Goal: Obtain resource: Download file/media

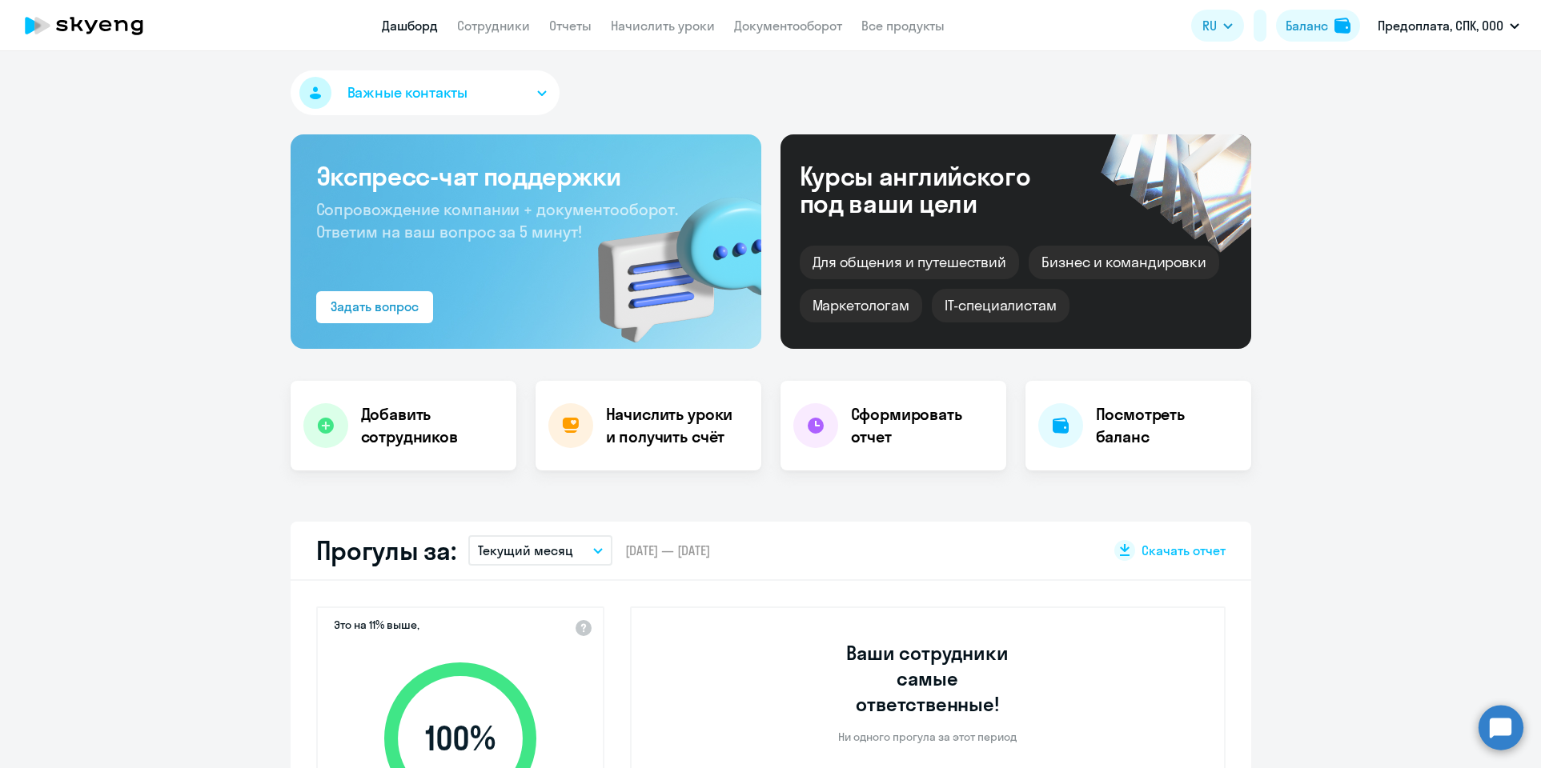
select select "30"
click at [677, 25] on link "Начислить уроки" at bounding box center [663, 26] width 104 height 16
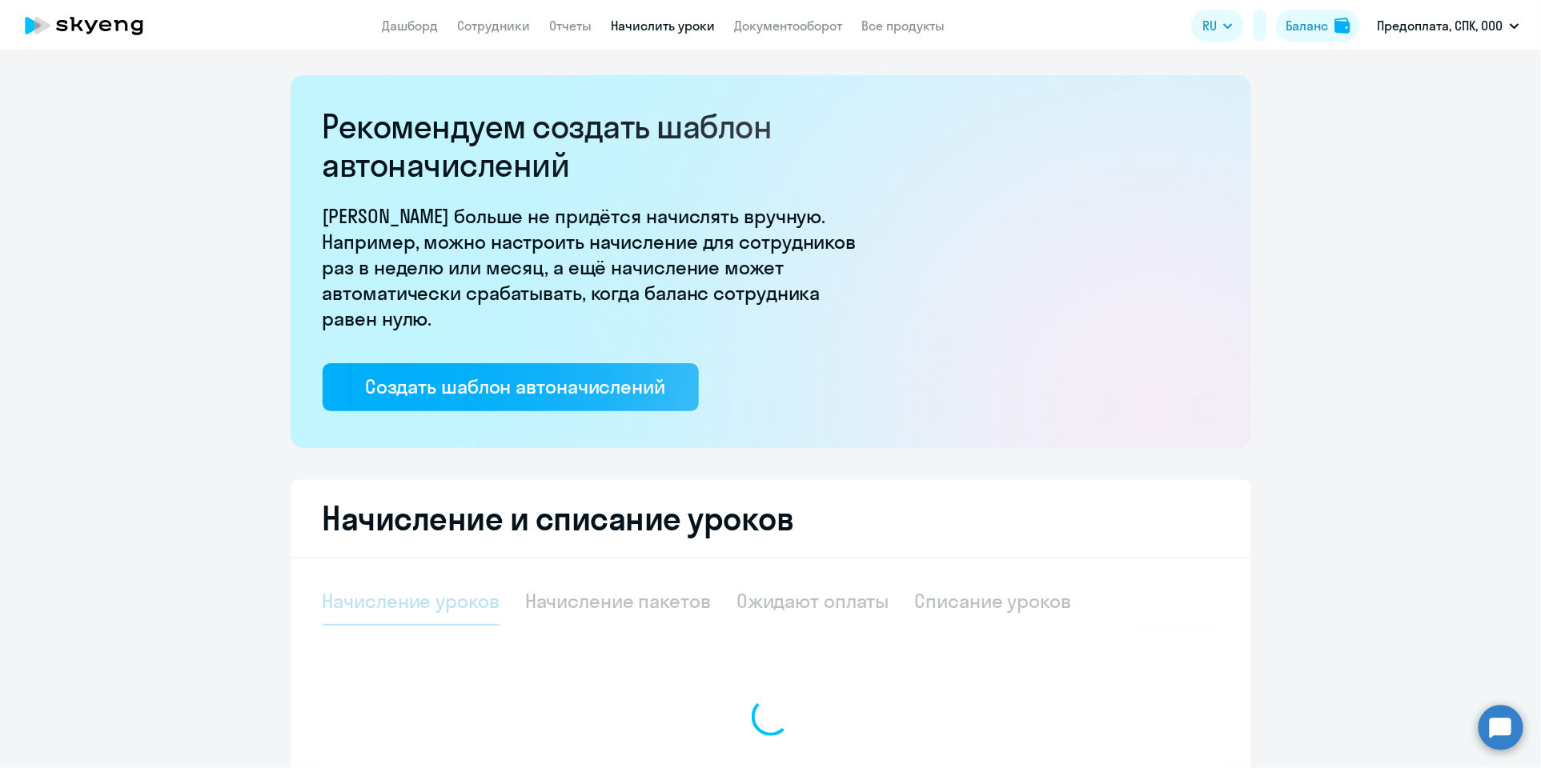
select select "10"
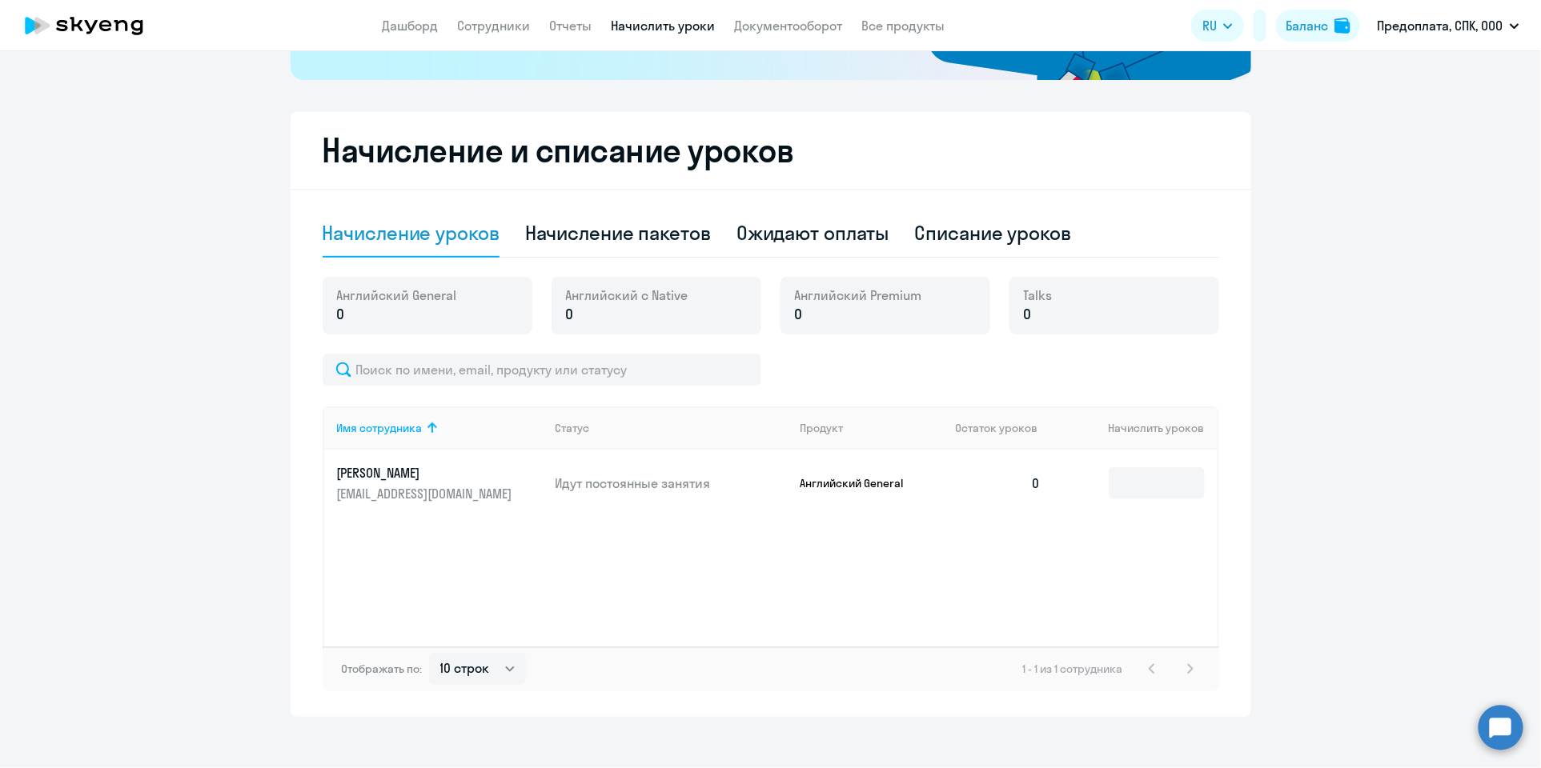
scroll to position [380, 0]
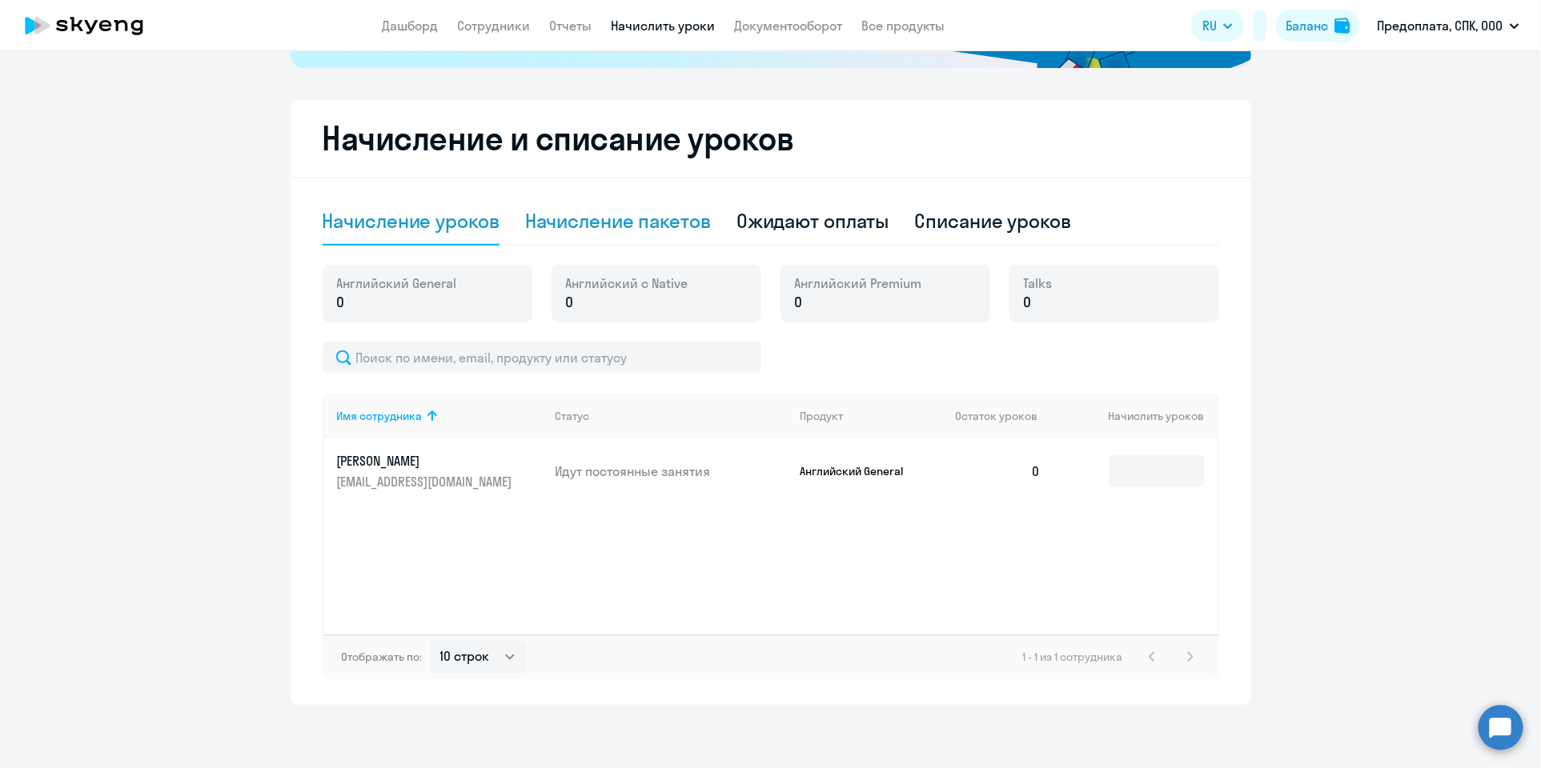
click at [656, 221] on div "Начисление пакетов" at bounding box center [618, 221] width 186 height 26
select select "10"
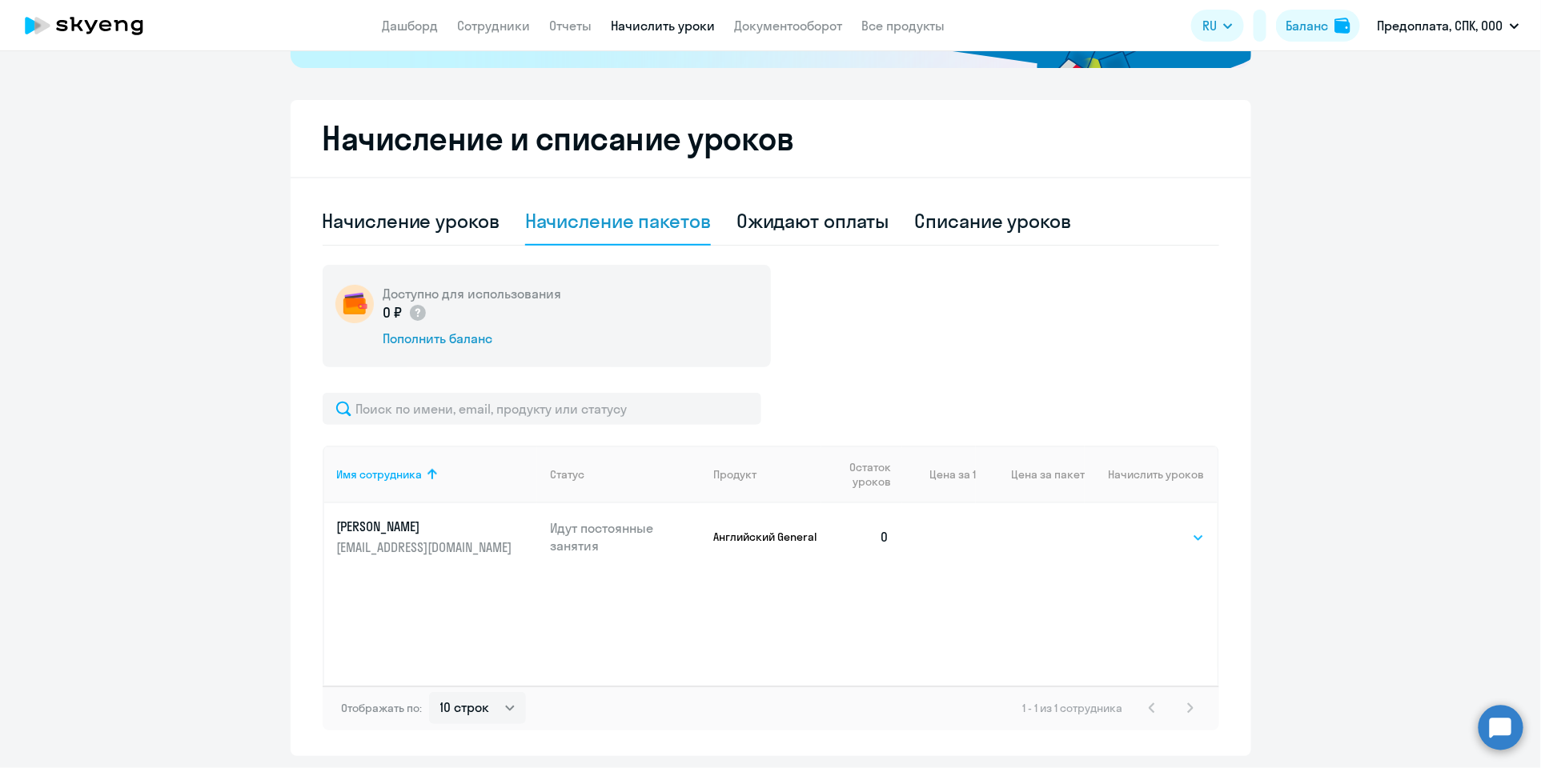
click at [1181, 536] on select "Выбрать 4 8 16 32 64 96 128" at bounding box center [1172, 537] width 66 height 19
select select "16"
click at [1139, 528] on select "Выбрать 4 8 16 32 64 96 128" at bounding box center [1172, 537] width 66 height 19
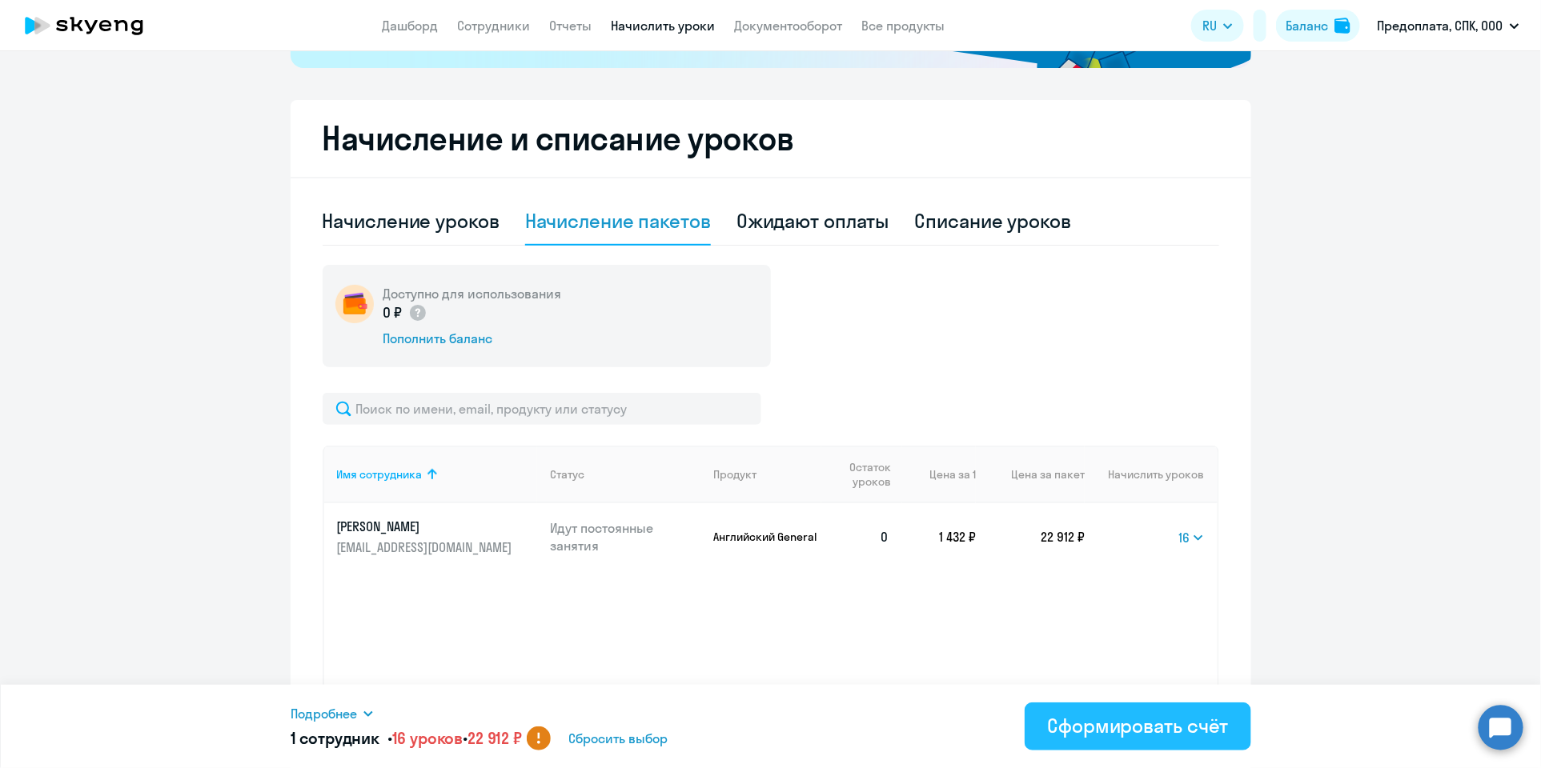
click at [1145, 728] on div "Сформировать счёт" at bounding box center [1137, 726] width 181 height 26
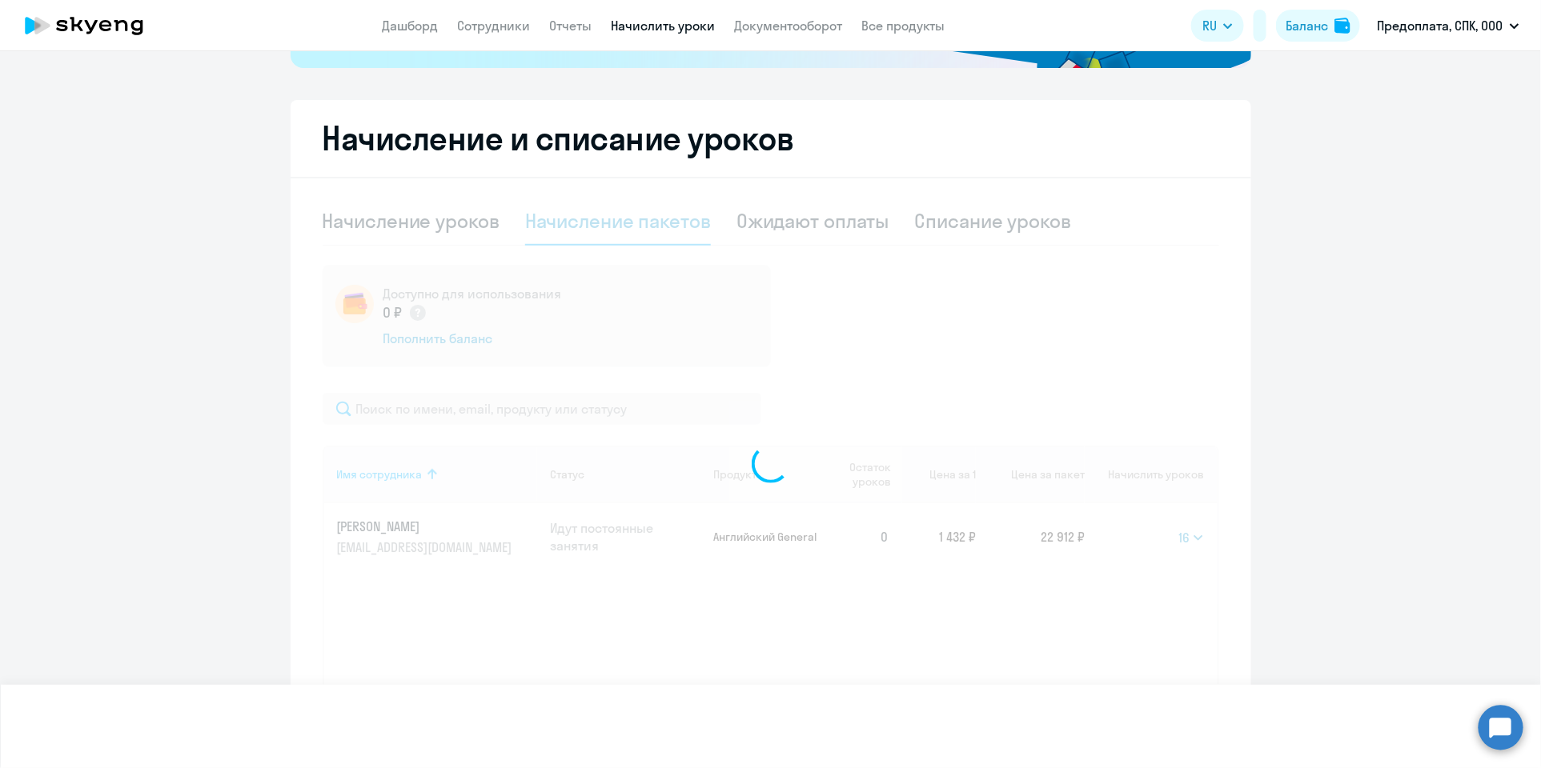
select select
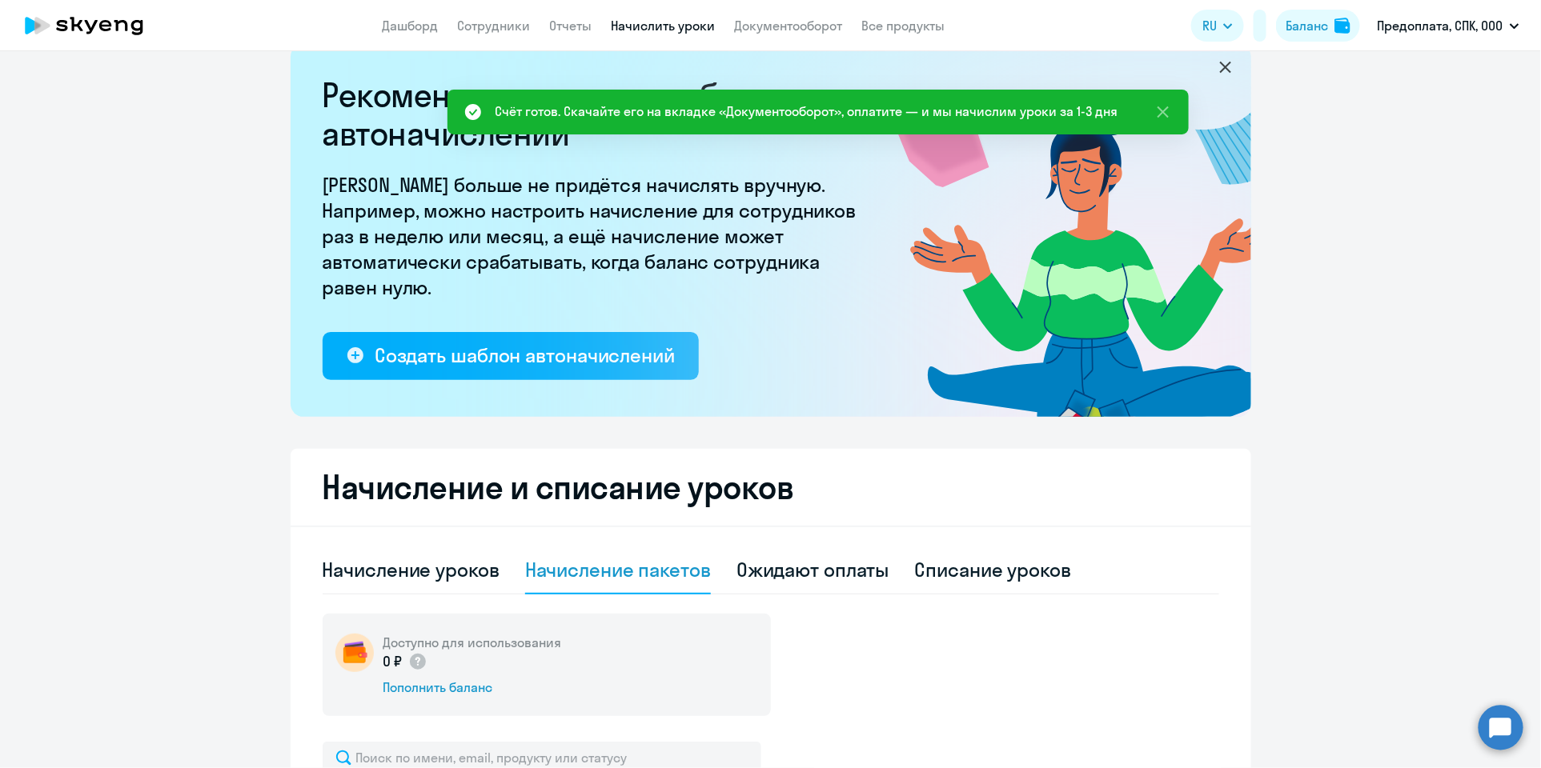
scroll to position [0, 0]
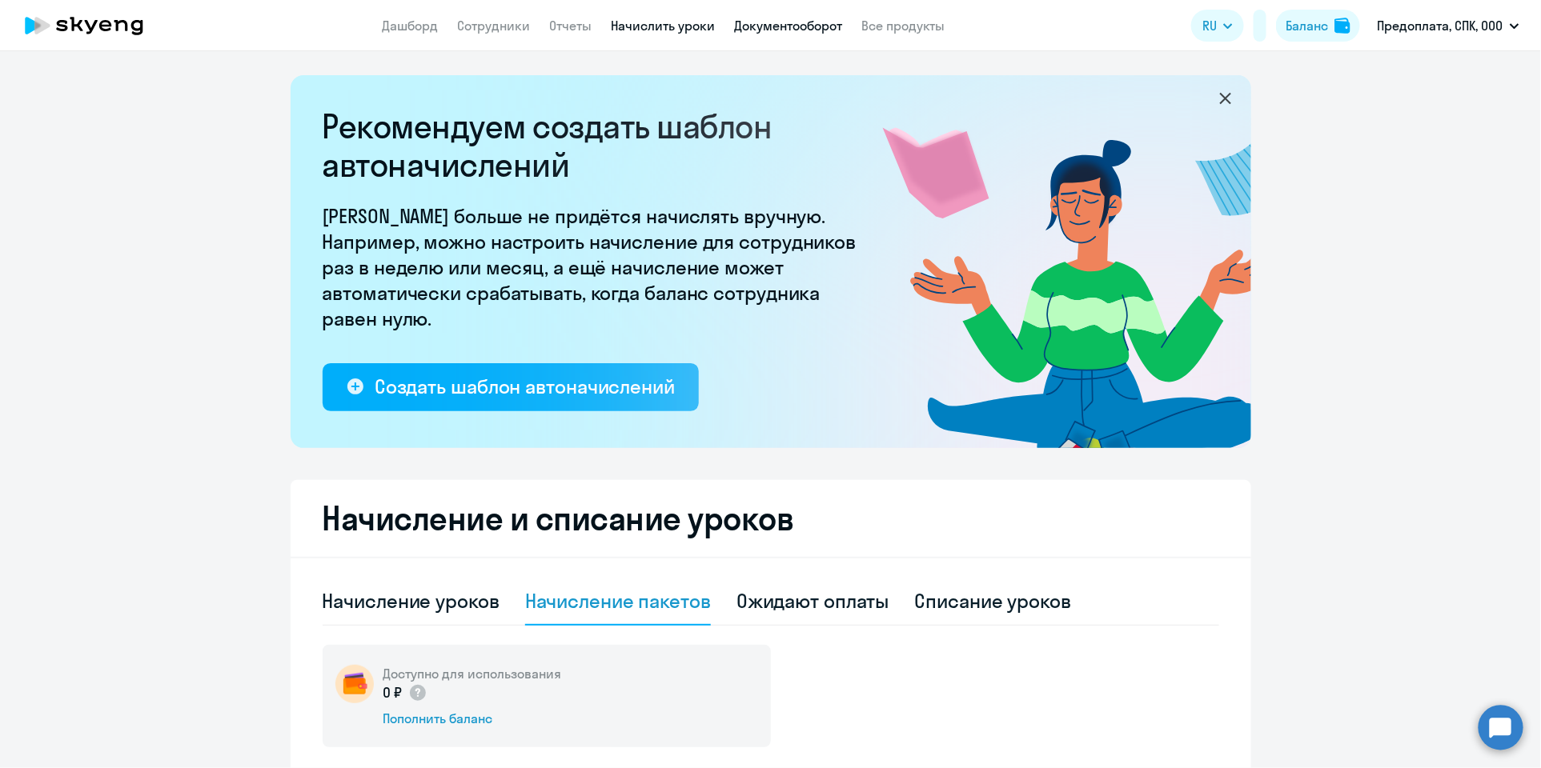
click at [801, 25] on link "Документооборот" at bounding box center [788, 26] width 108 height 16
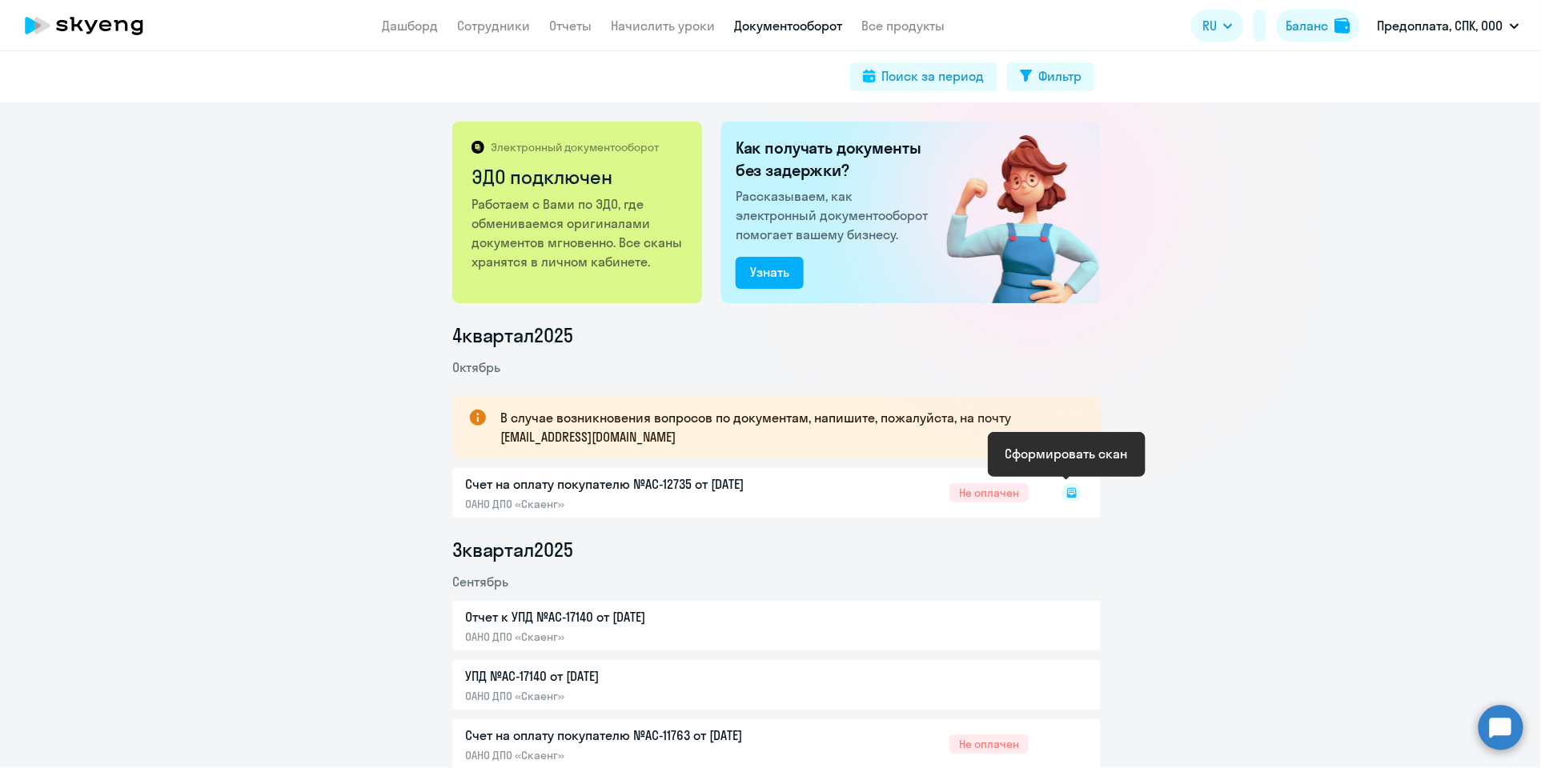
click at [1069, 493] on rect at bounding box center [1071, 492] width 19 height 19
click at [1067, 496] on icon at bounding box center [1072, 493] width 10 height 10
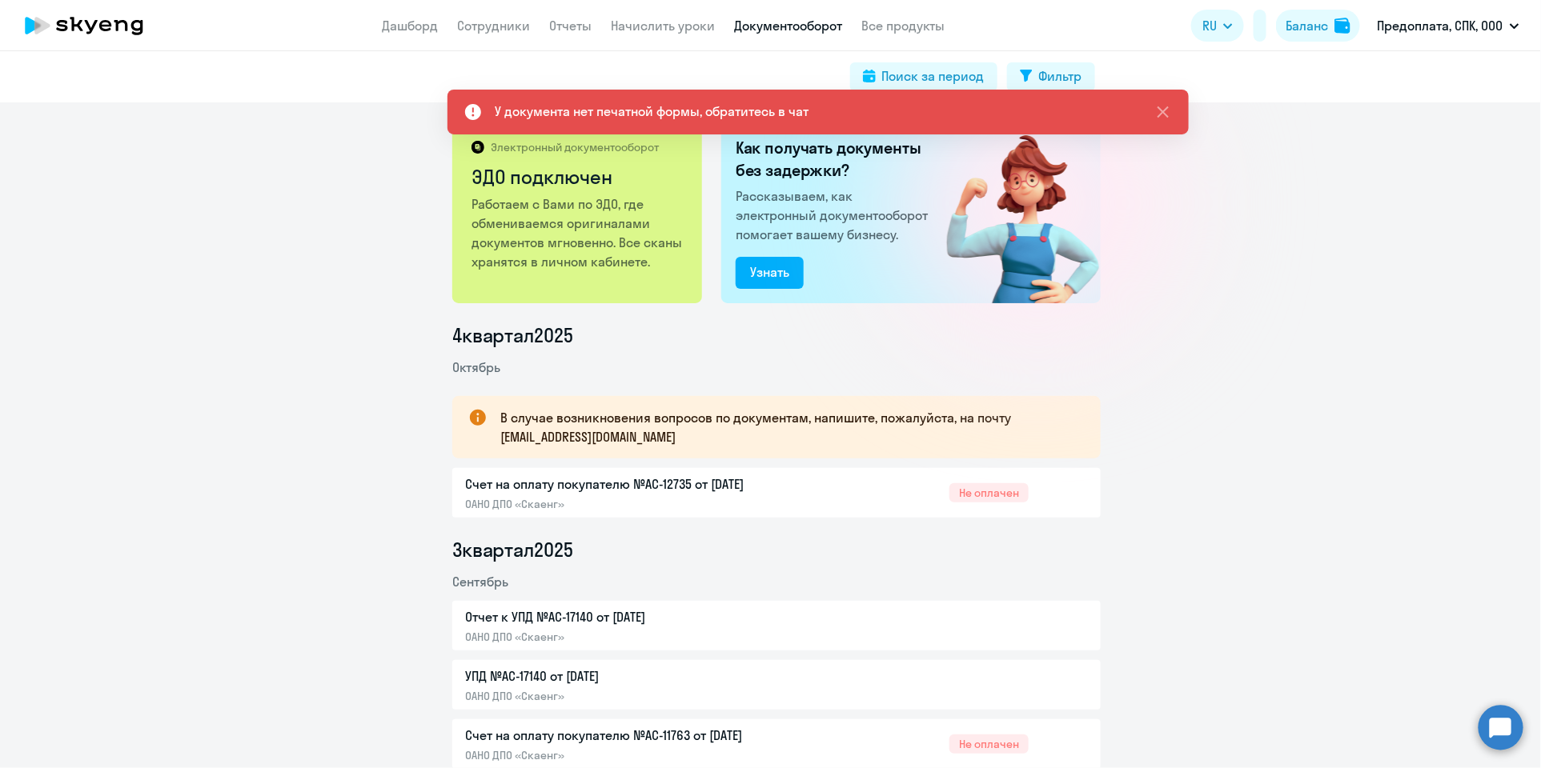
click at [534, 484] on div "Счет на оплату покупателю №AC-12735 от [DATE] ОАНО ДПО «Скаенг» Не оплачен" at bounding box center [776, 493] width 648 height 50
click at [534, 504] on div "Счет на оплату покупателю №AC-12735 от [DATE] ОАНО ДПО «Скаенг» Не оплачен" at bounding box center [776, 493] width 648 height 50
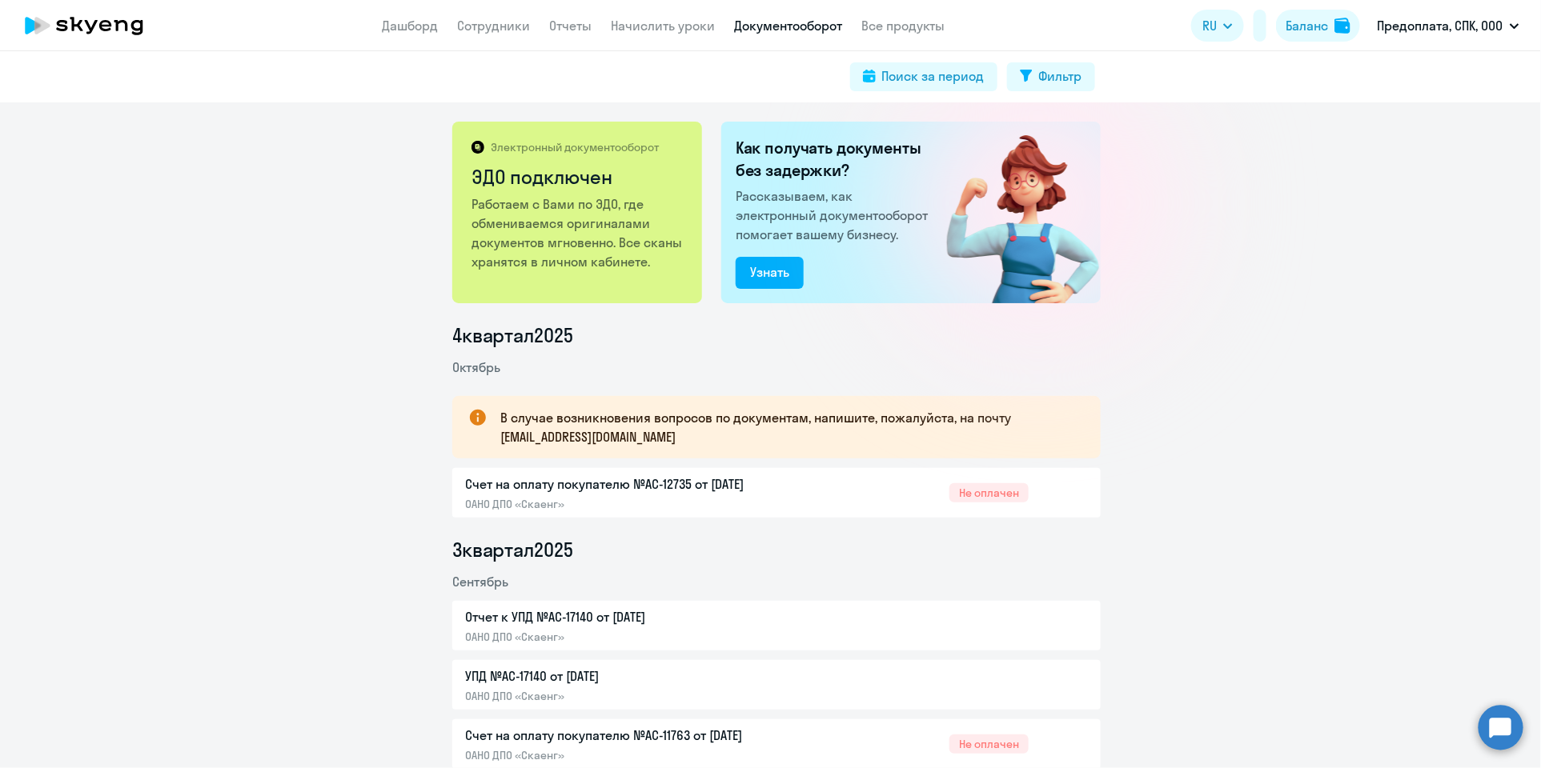
click at [699, 485] on div "Счет на оплату покупателю №AC-12735 от [DATE] ОАНО ДПО «Скаенг» Не оплачен" at bounding box center [776, 493] width 648 height 50
click at [561, 507] on div "Счет на оплату покупателю №AC-12735 от [DATE] ОАНО ДПО «Скаенг» Не оплачен" at bounding box center [776, 493] width 648 height 50
click at [539, 458] on div "В случае возникновения вопросов по документам, напишите, пожалуйста, на почту […" at bounding box center [776, 427] width 648 height 62
click at [549, 418] on p "В случае возникновения вопросов по документам, напишите, пожалуйста, на почту […" at bounding box center [786, 427] width 572 height 38
drag, startPoint x: 630, startPoint y: 418, endPoint x: 657, endPoint y: 419, distance: 27.2
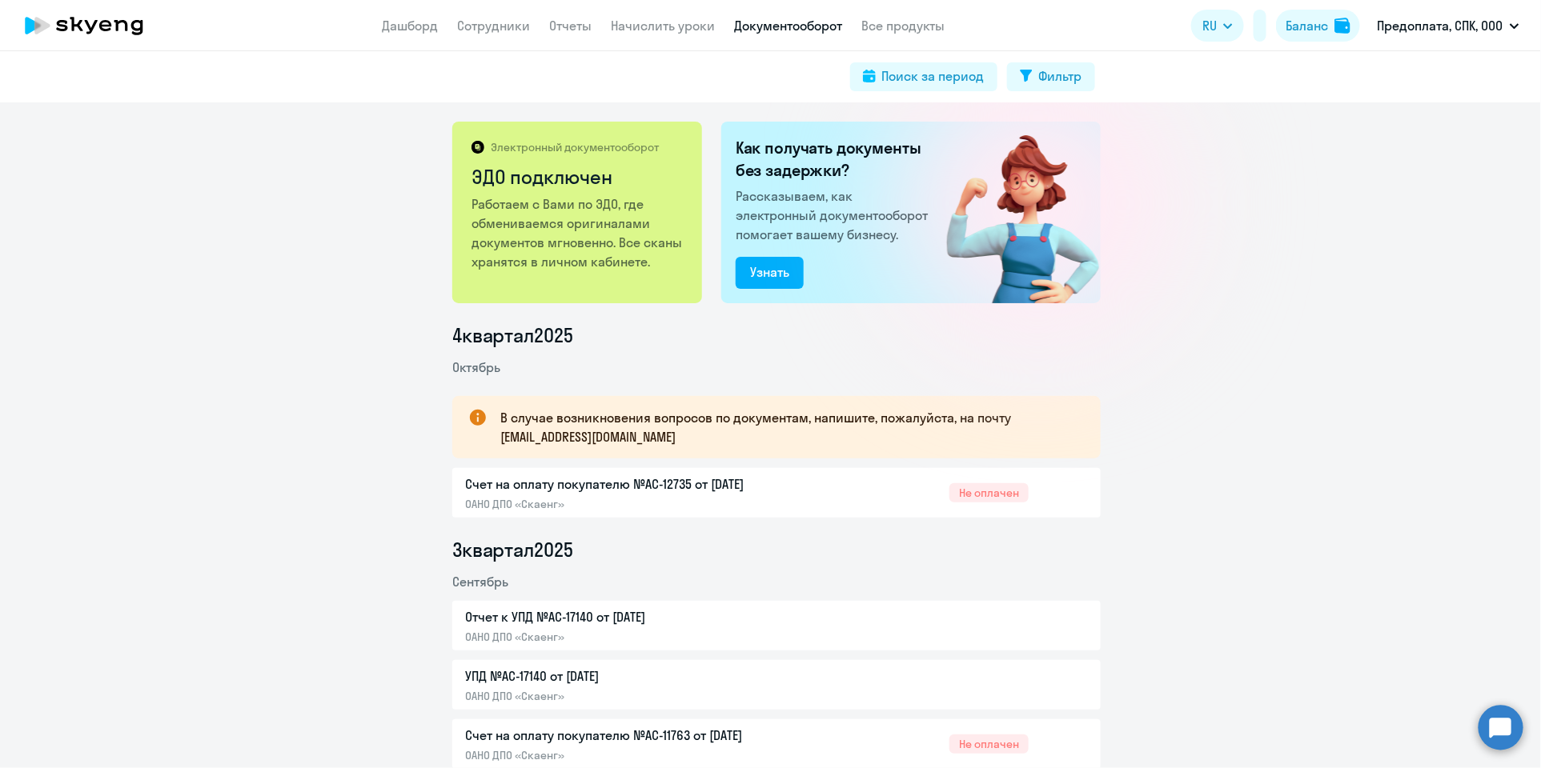
click at [632, 419] on p "В случае возникновения вопросов по документам, напишите, пожалуйста, на почту […" at bounding box center [786, 427] width 572 height 38
click at [761, 417] on p "В случае возникновения вопросов по документам, напишите, пожалуйста, на почту […" at bounding box center [786, 427] width 572 height 38
click at [407, 24] on link "Дашборд" at bounding box center [410, 26] width 56 height 16
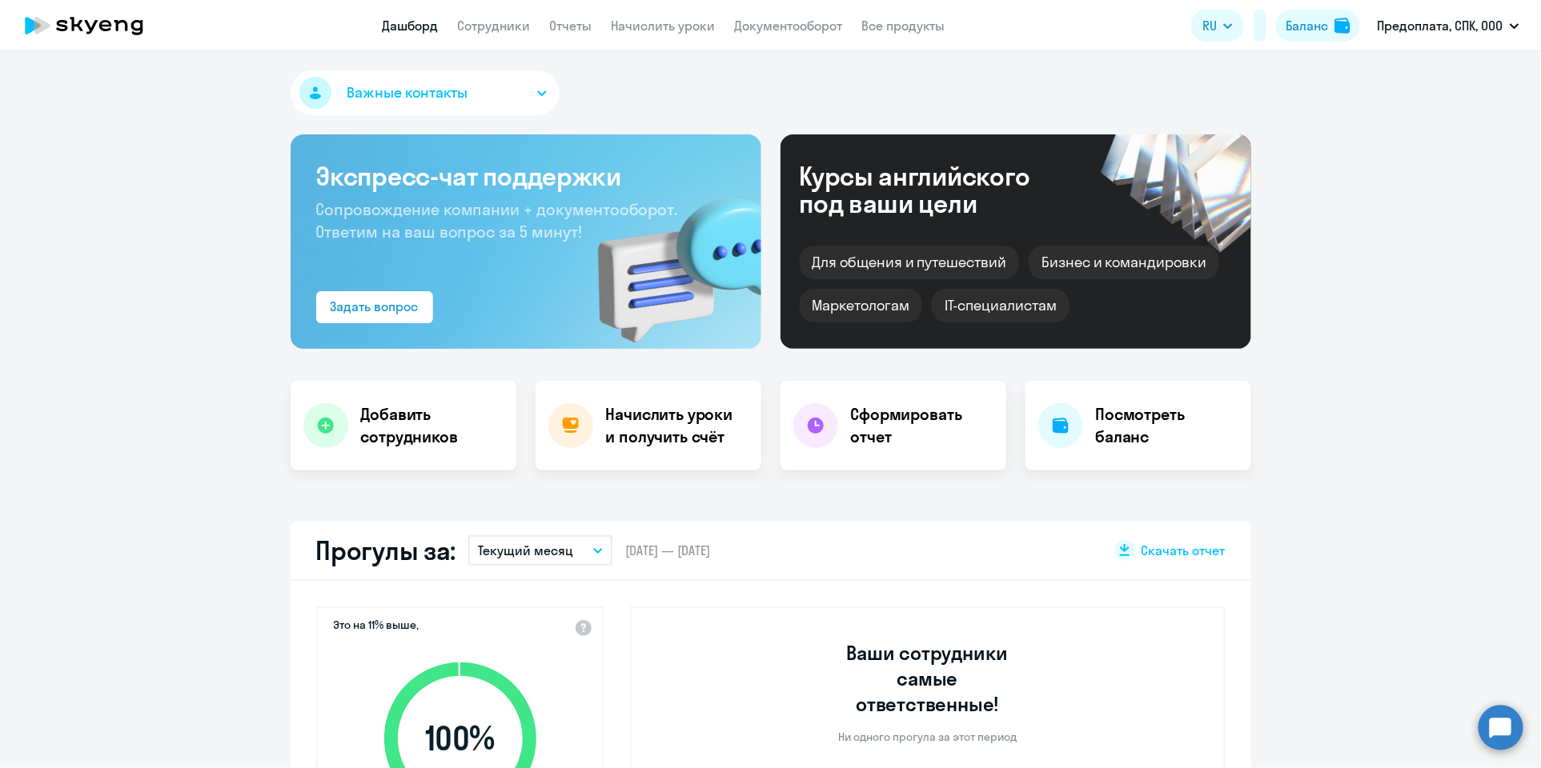
select select "30"
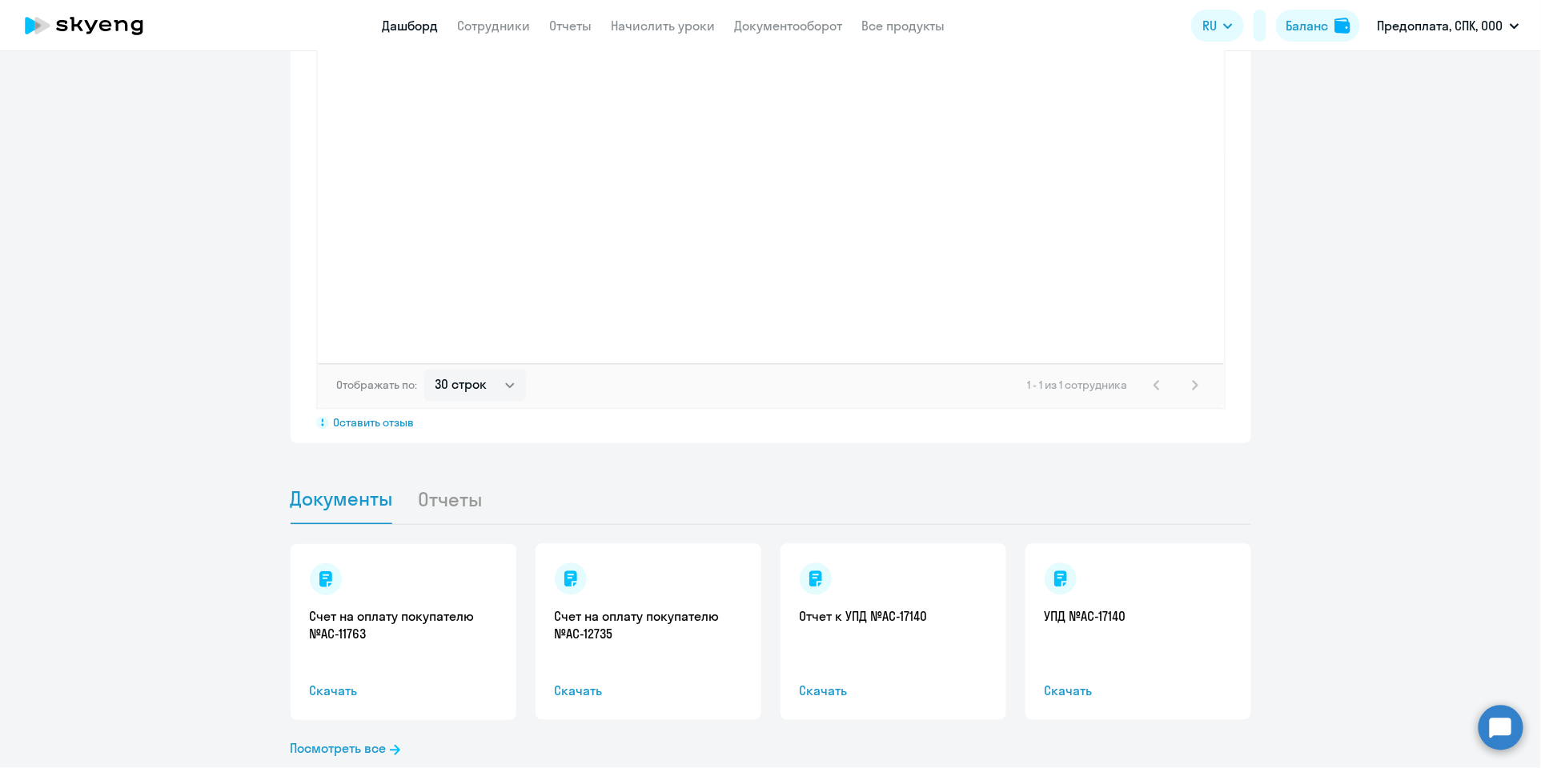
scroll to position [1293, 0]
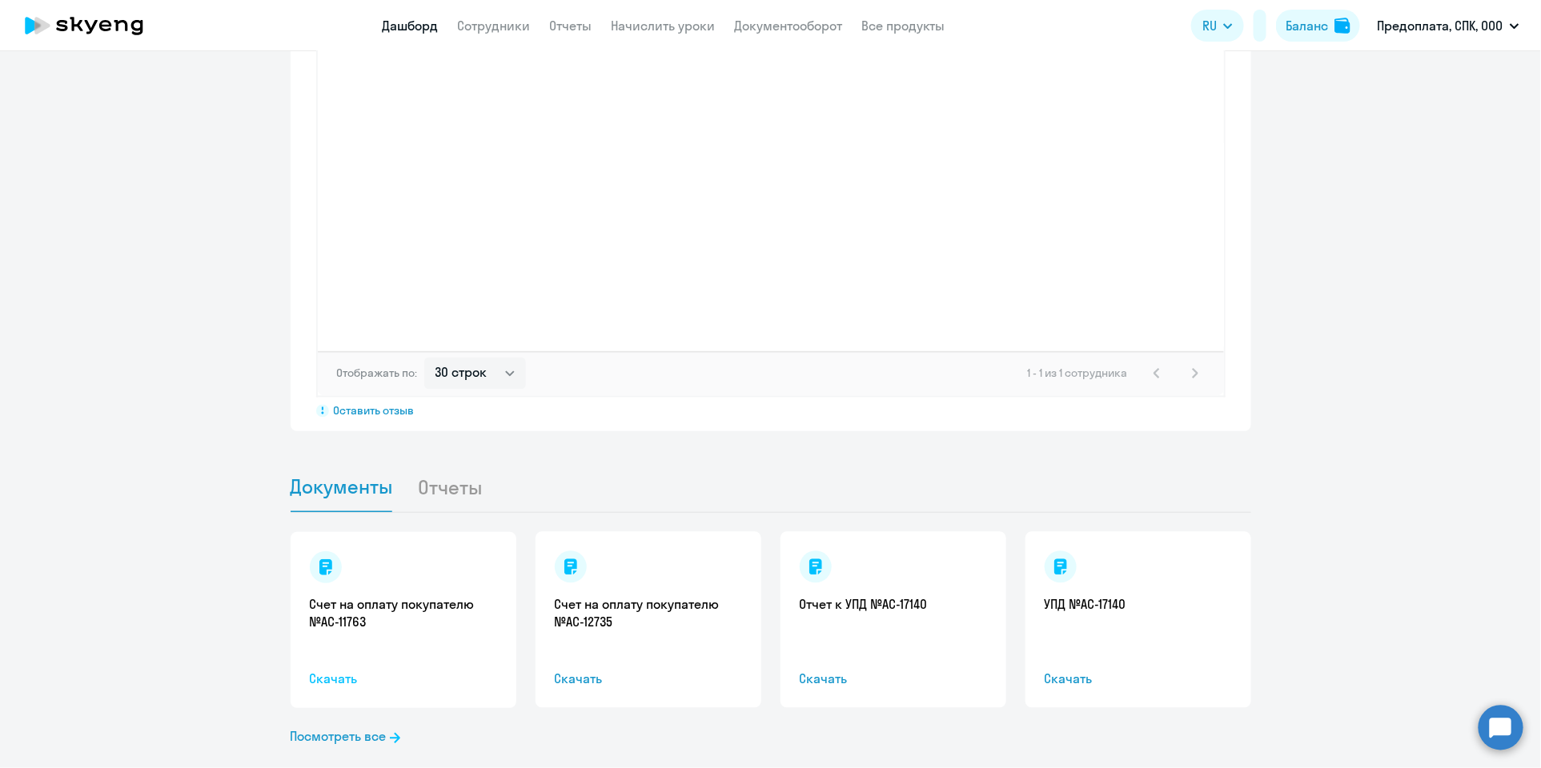
click at [334, 670] on span "Скачать" at bounding box center [403, 679] width 187 height 19
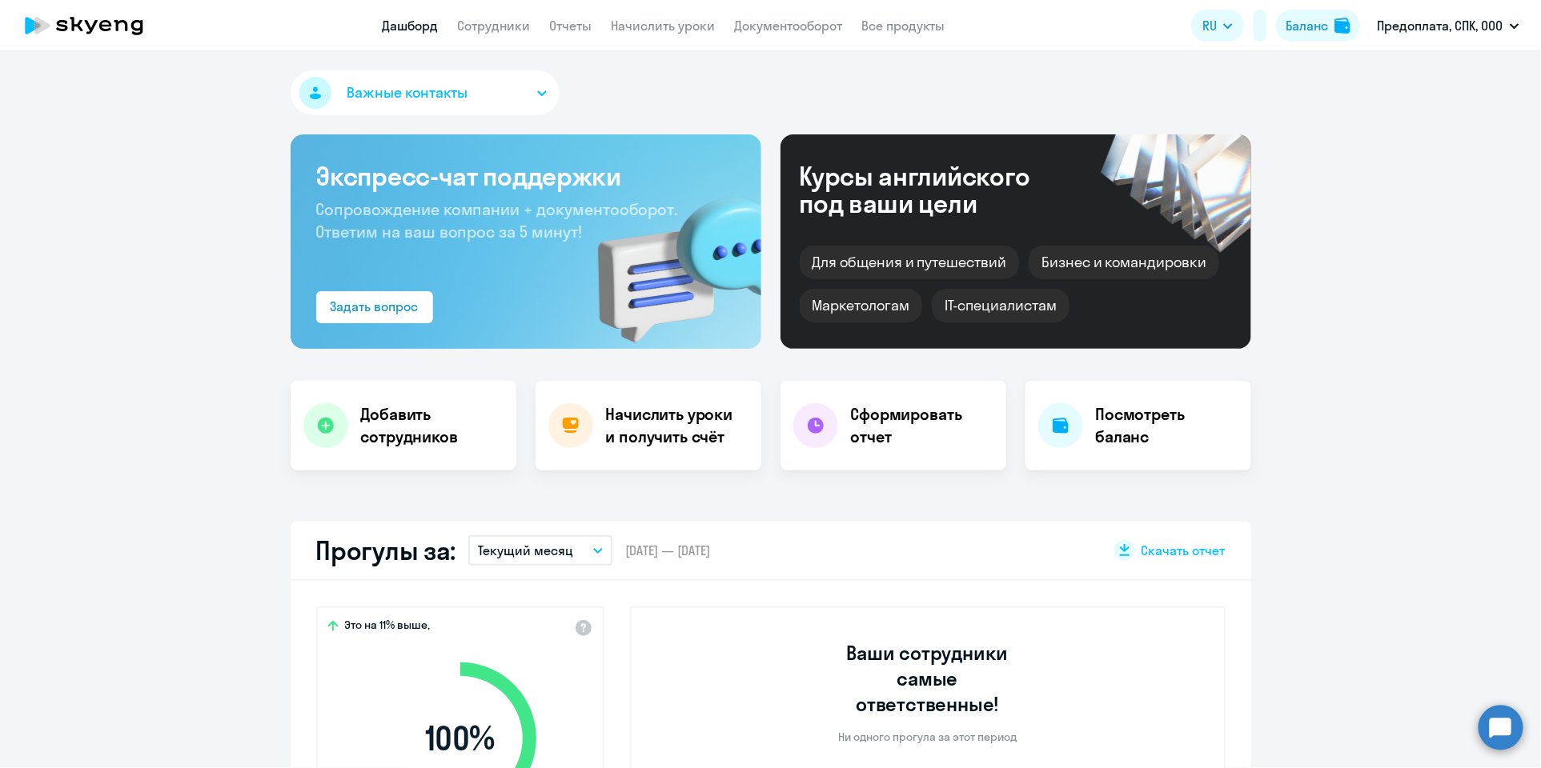
select select "30"
click at [785, 25] on link "Документооборот" at bounding box center [788, 26] width 108 height 16
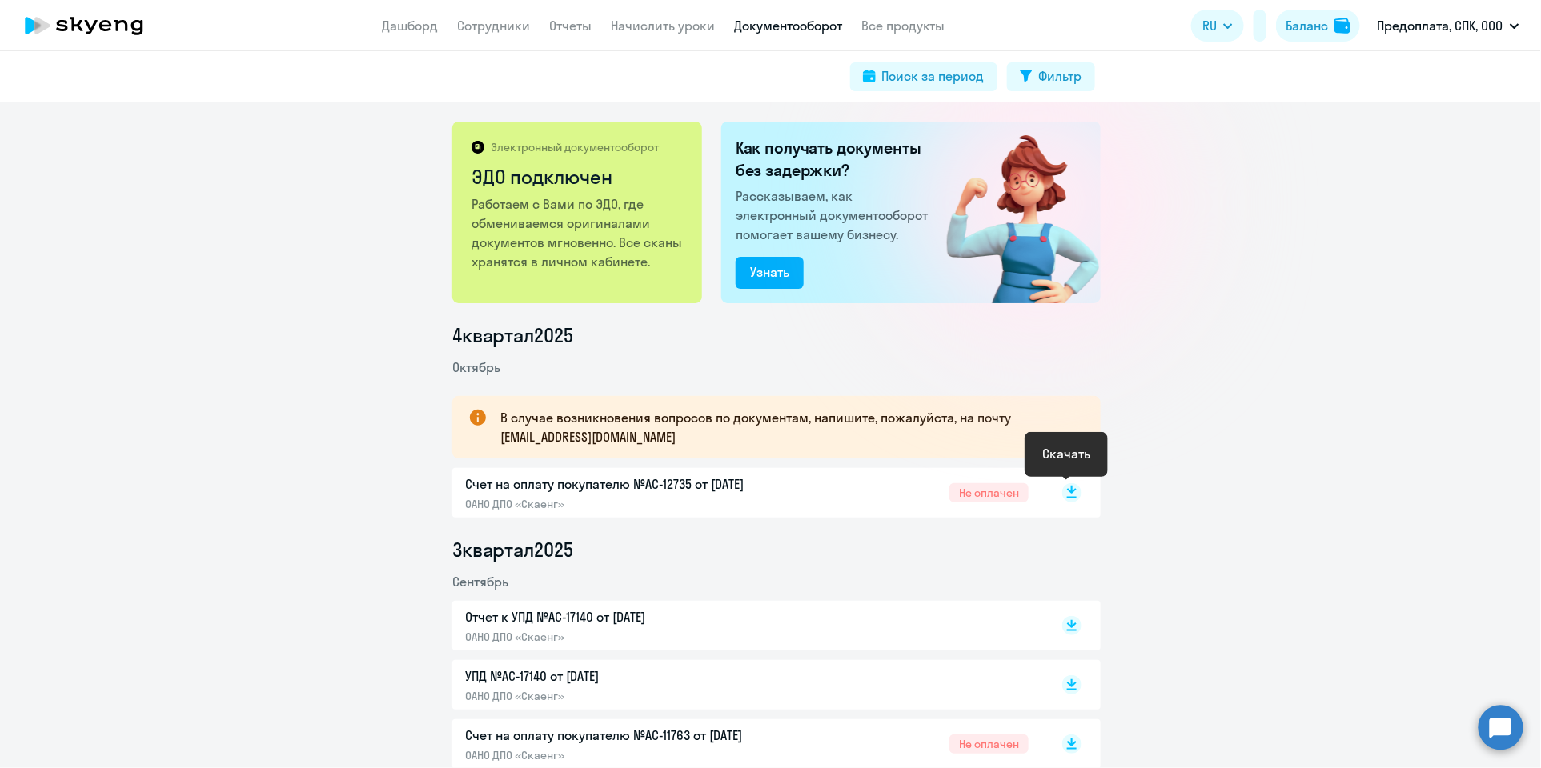
click at [1069, 492] on rect at bounding box center [1071, 492] width 19 height 19
